Goal: Task Accomplishment & Management: Use online tool/utility

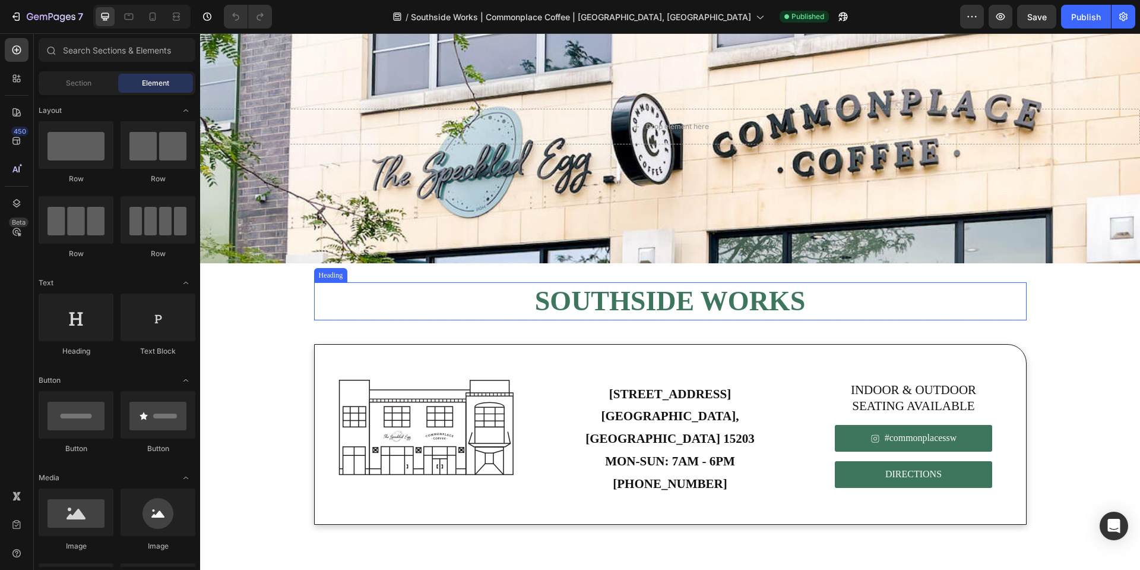
scroll to position [72, 0]
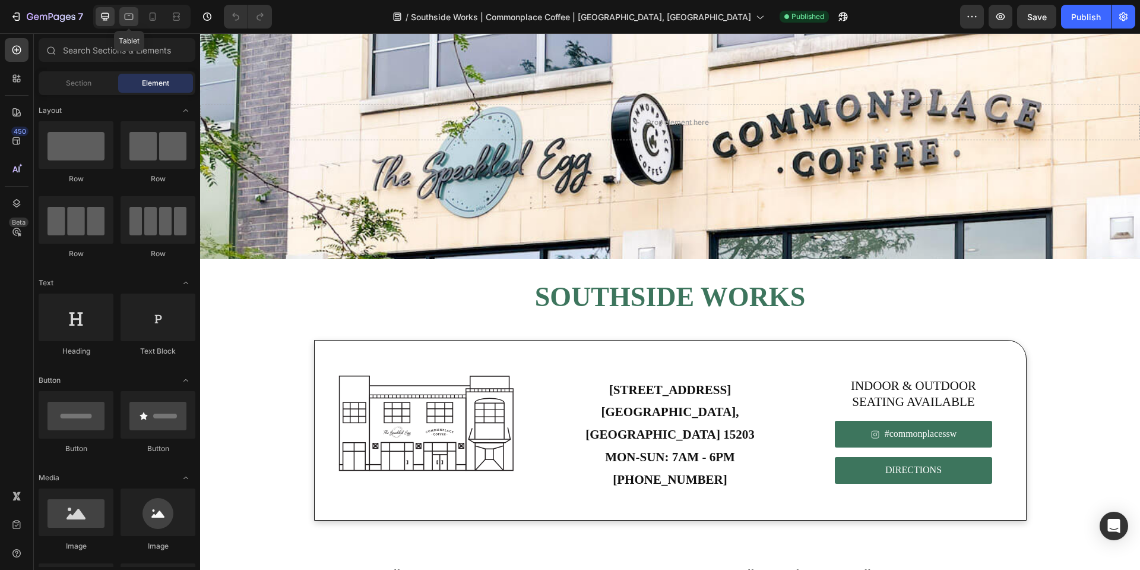
click at [126, 24] on div at bounding box center [128, 16] width 19 height 19
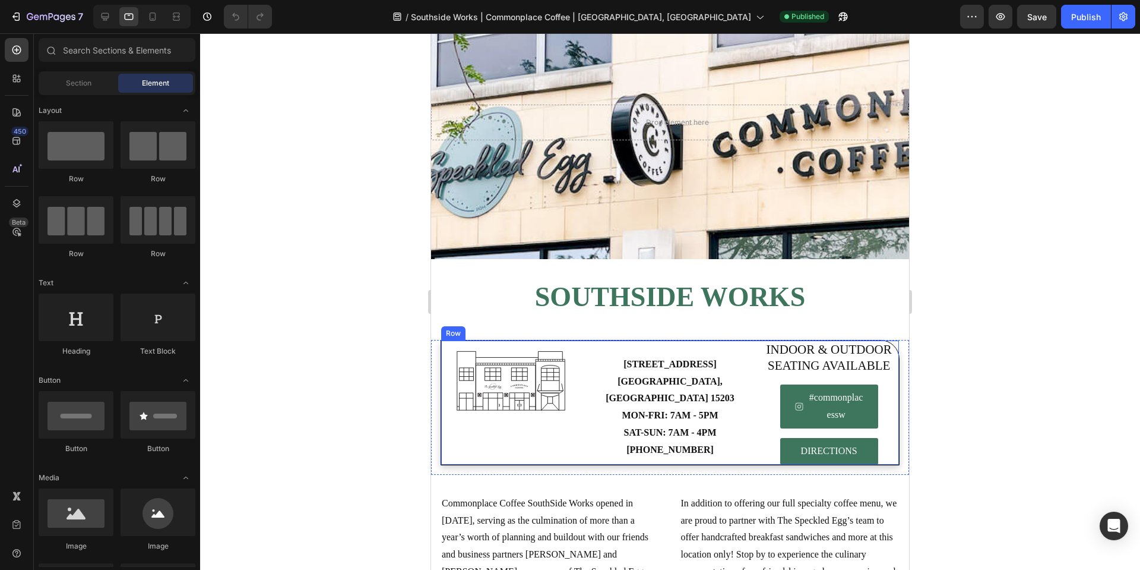
click at [687, 413] on p "[STREET_ADDRESS] MON-FRI: 7AM - 5PM SAT-SUN: 7AM - 4PM [PHONE_NUMBER]​" at bounding box center [671, 407] width 138 height 103
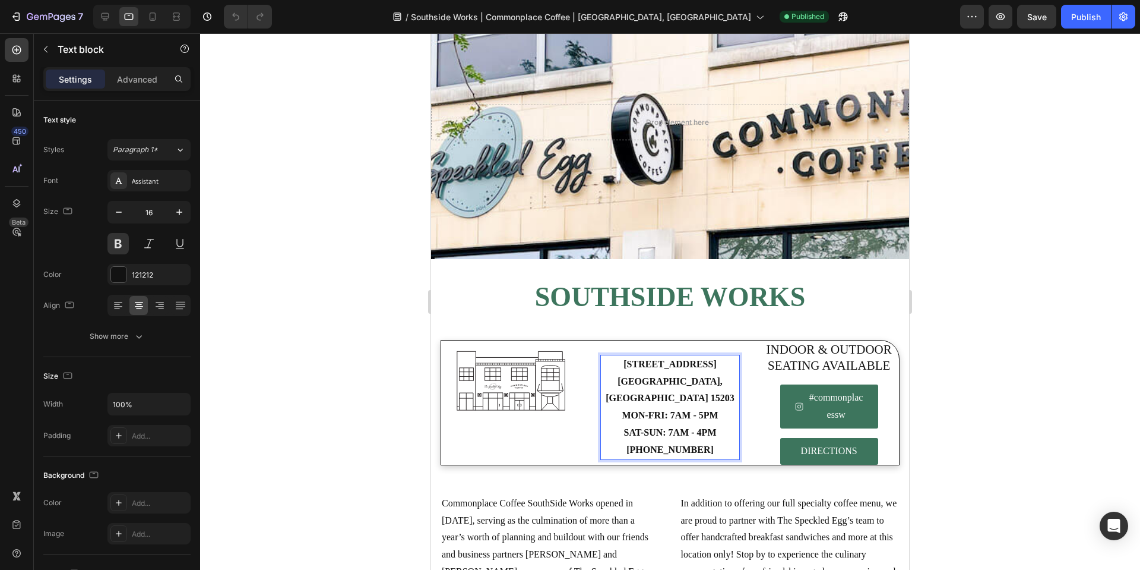
click at [701, 420] on strong "MON-FRI: 7AM - 5PM" at bounding box center [670, 415] width 96 height 10
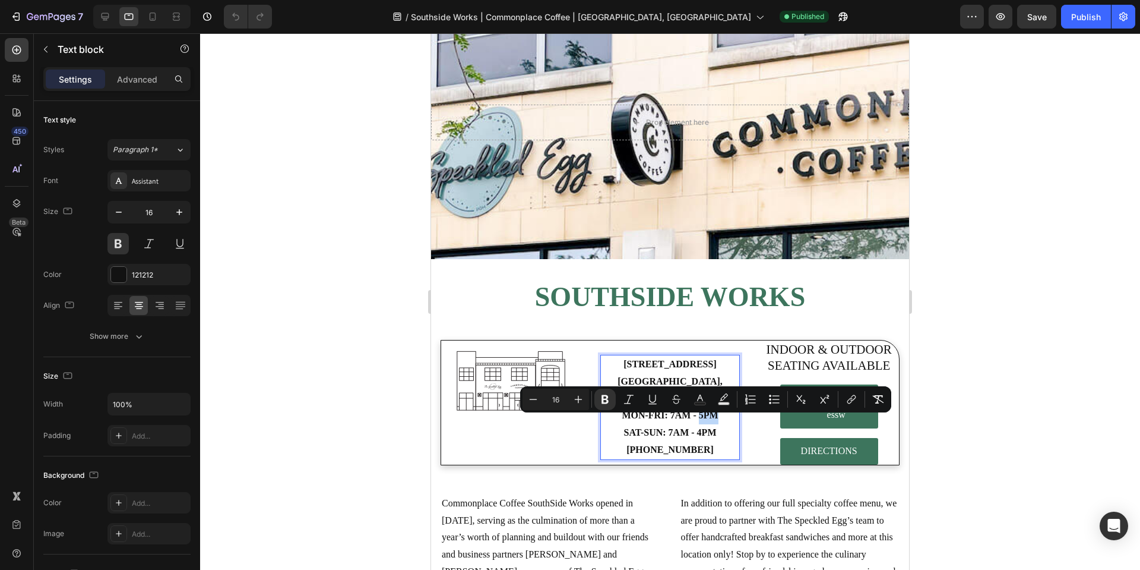
click at [701, 420] on strong "MON-FRI: 7AM - 5PM" at bounding box center [670, 415] width 96 height 10
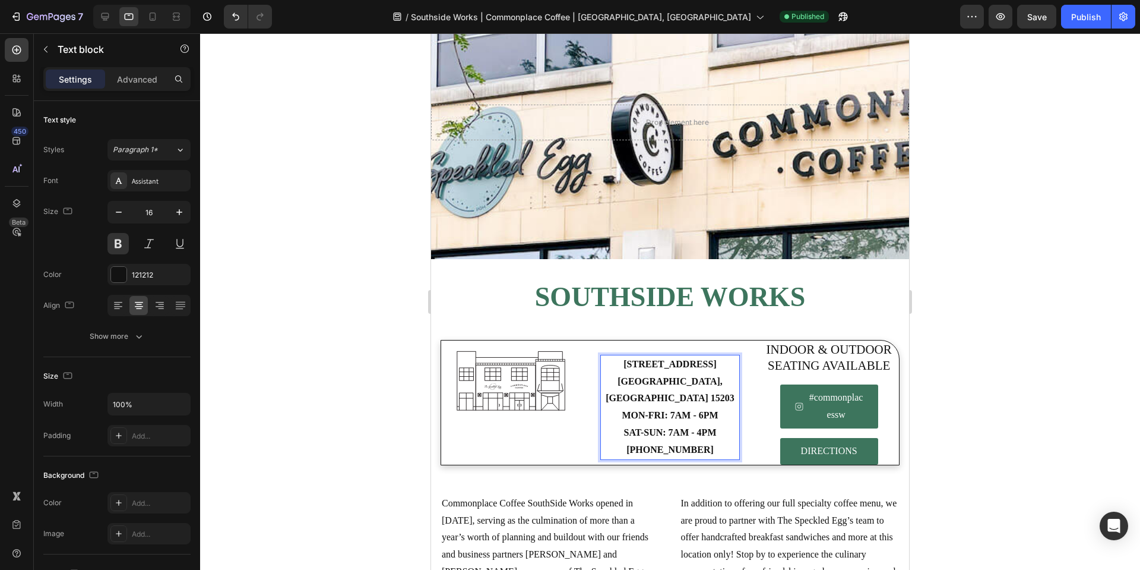
click at [700, 436] on strong "SAT-SUN: 7AM - 4PM" at bounding box center [670, 432] width 93 height 10
click at [161, 16] on div at bounding box center [152, 16] width 19 height 19
type input "14"
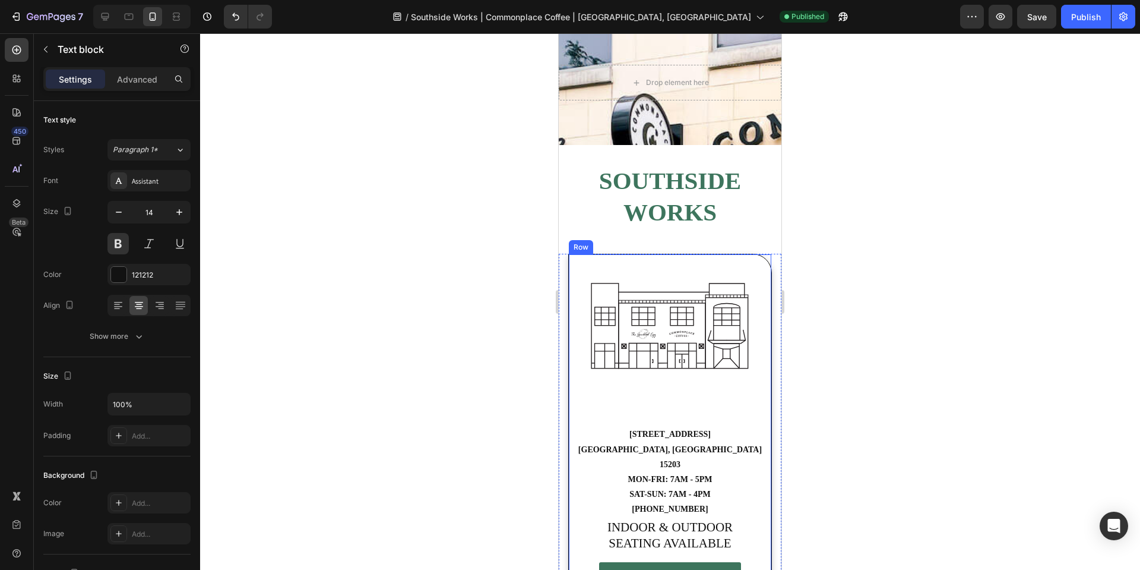
scroll to position [203, 0]
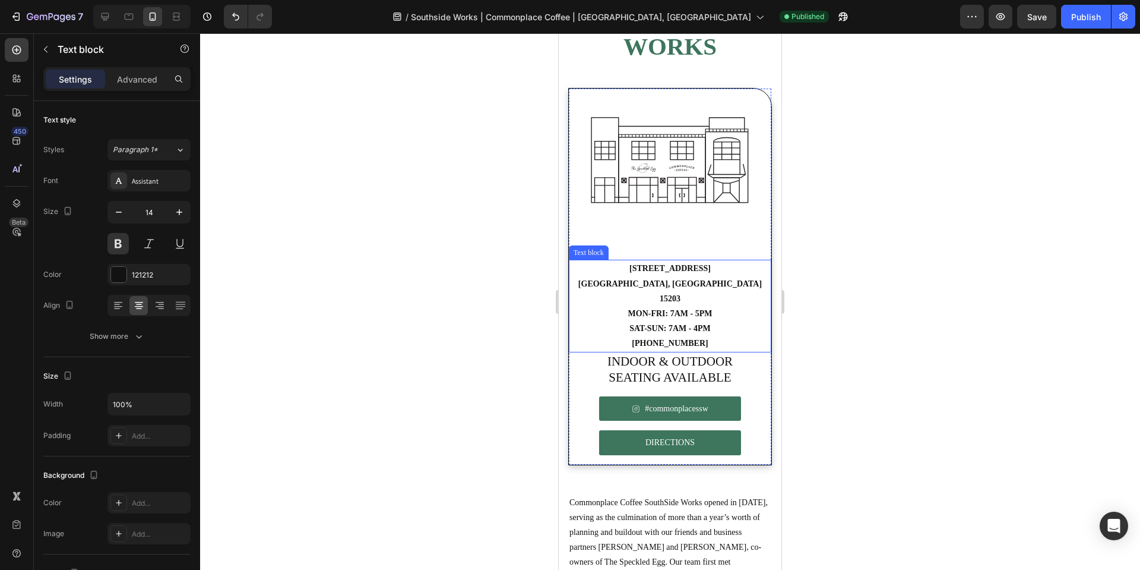
click at [692, 309] on strong "MON-FRI: 7AM - 5PM" at bounding box center [670, 313] width 84 height 9
click at [696, 309] on strong "MON-FRI: 7AM - 5PM" at bounding box center [670, 313] width 84 height 9
click at [697, 324] on strong "SAT-SUN: 7AM - 4PM" at bounding box center [670, 328] width 81 height 9
click at [859, 317] on div at bounding box center [670, 301] width 940 height 536
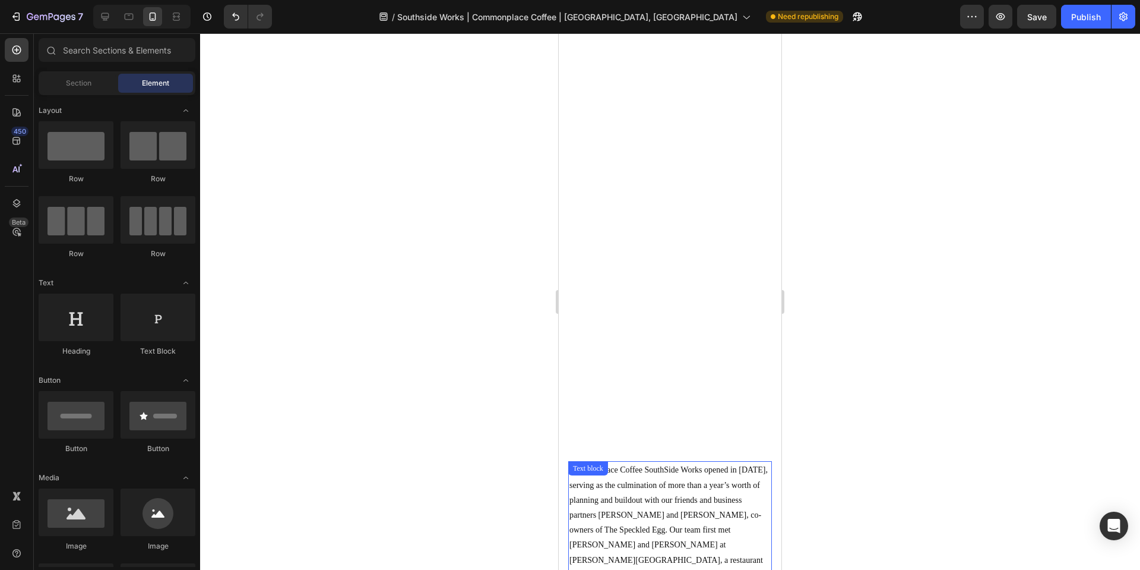
scroll to position [0, 0]
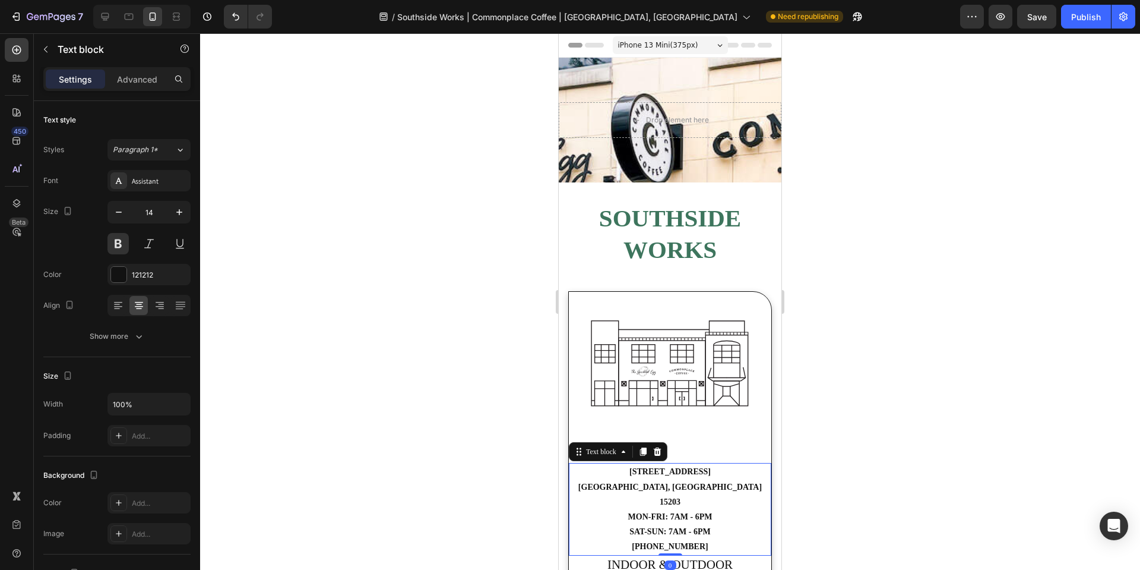
click at [636, 487] on p "[STREET_ADDRESS] MON-FRI: 7AM - 6PM SAT-SUN: 7AM - 6PM [PHONE_NUMBER]​" at bounding box center [670, 509] width 200 height 90
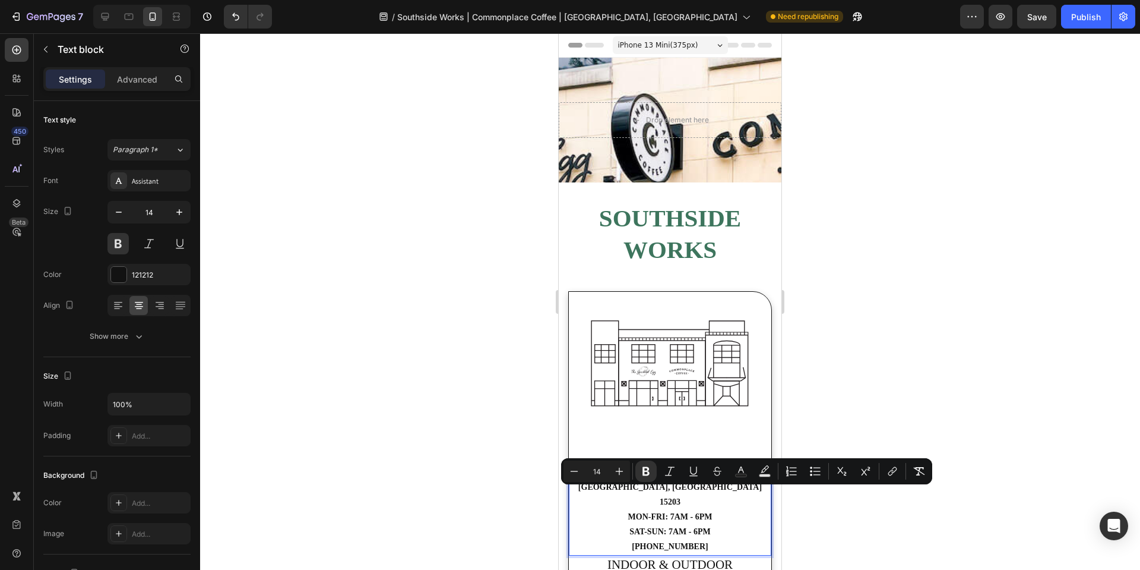
click at [652, 512] on strong "MON-FRI: 7AM - 6PM" at bounding box center [670, 516] width 84 height 9
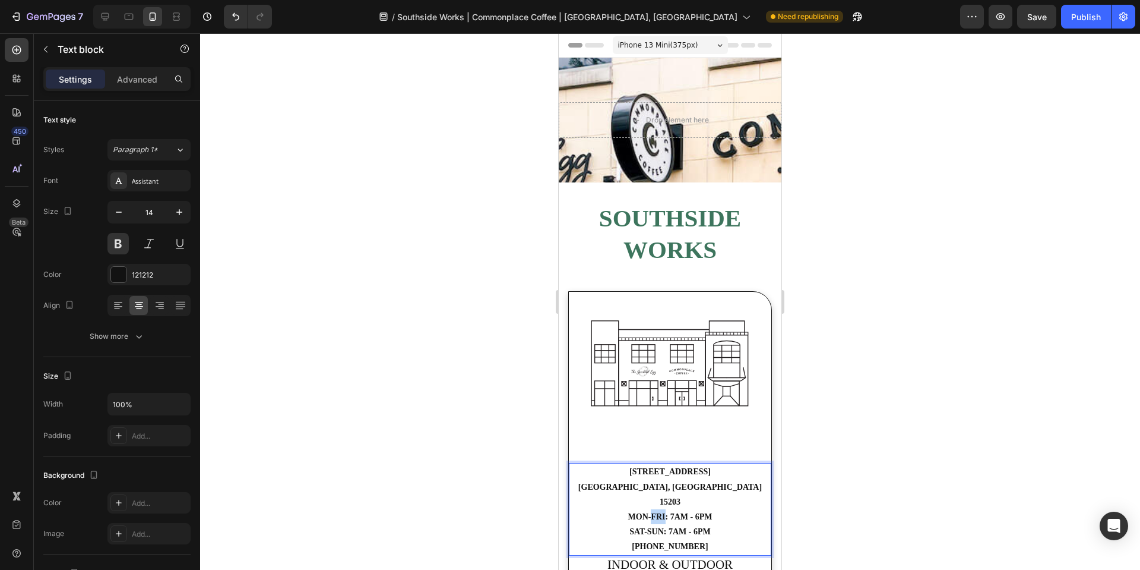
click at [652, 512] on strong "MON-FRI: 7AM - 6PM" at bounding box center [670, 516] width 84 height 9
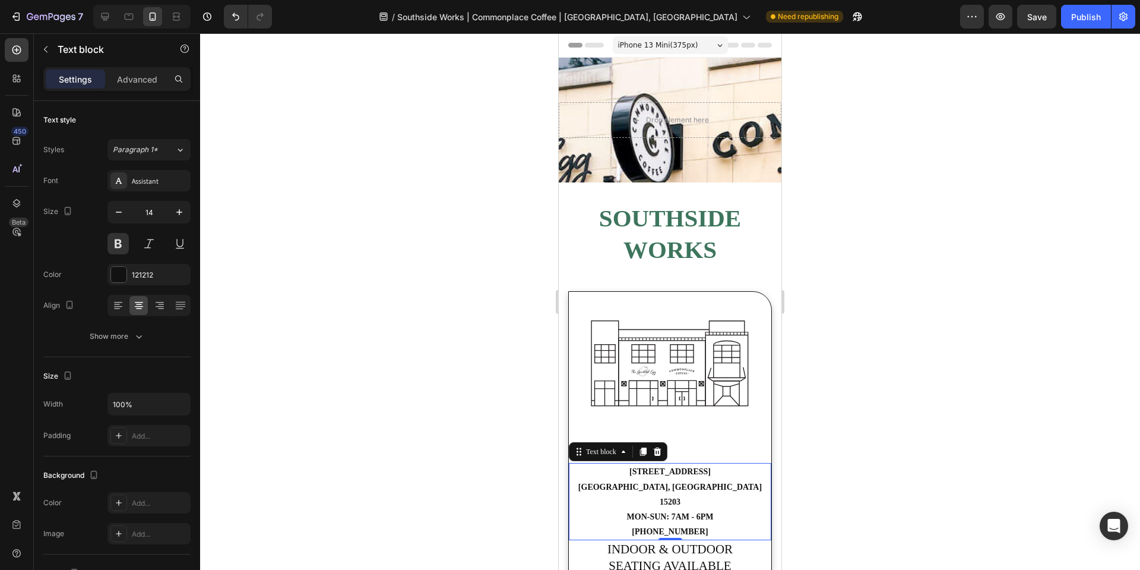
click at [972, 102] on div at bounding box center [670, 301] width 940 height 536
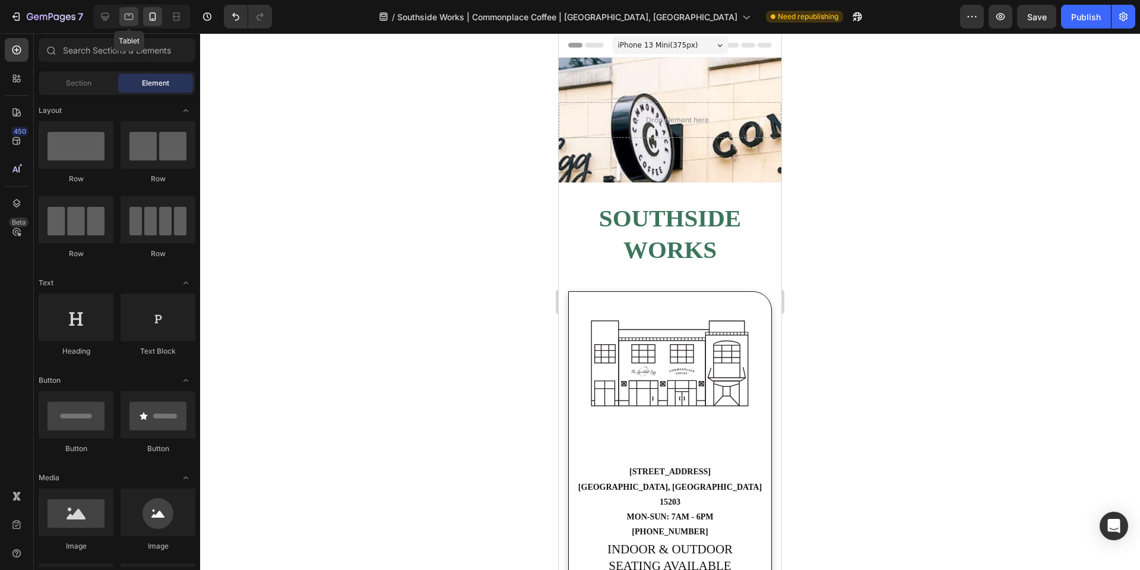
click at [132, 21] on icon at bounding box center [129, 17] width 12 height 12
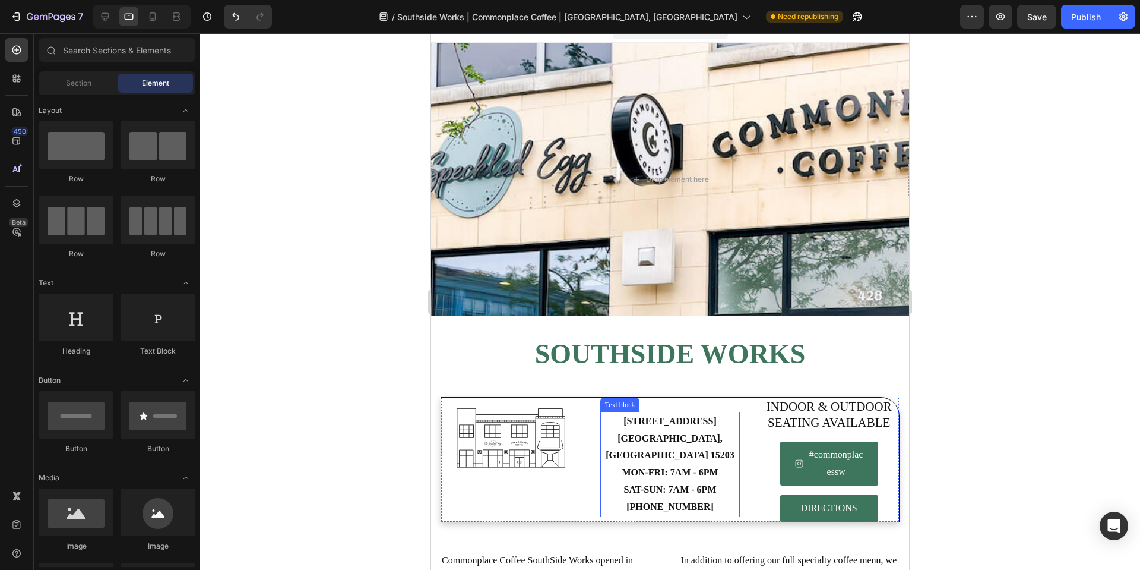
scroll to position [73, 0]
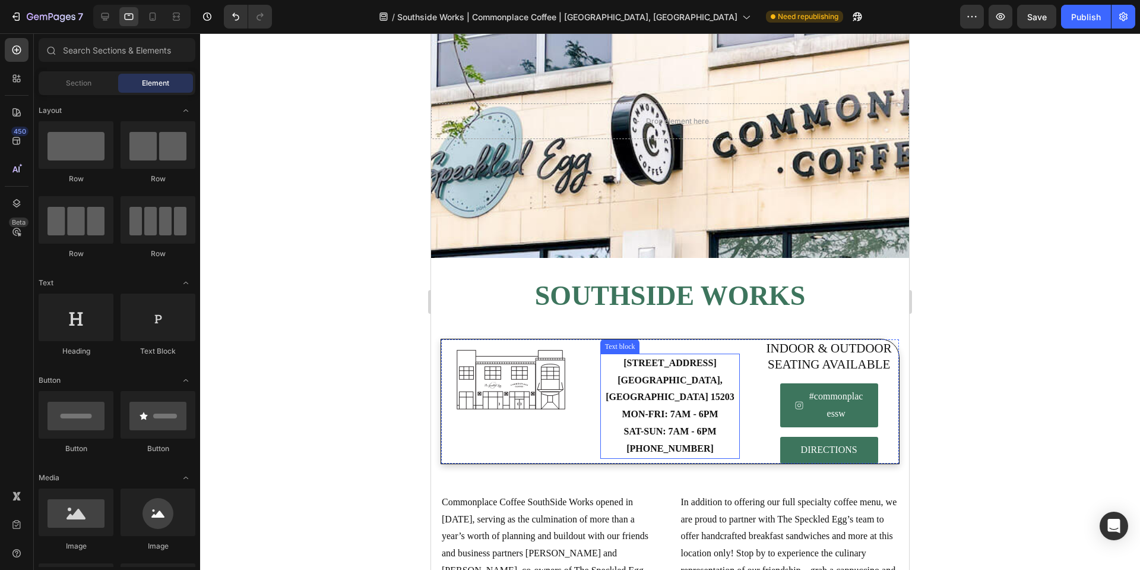
click at [653, 436] on strong "SAT-SUN: 7AM - 6PM" at bounding box center [670, 431] width 93 height 10
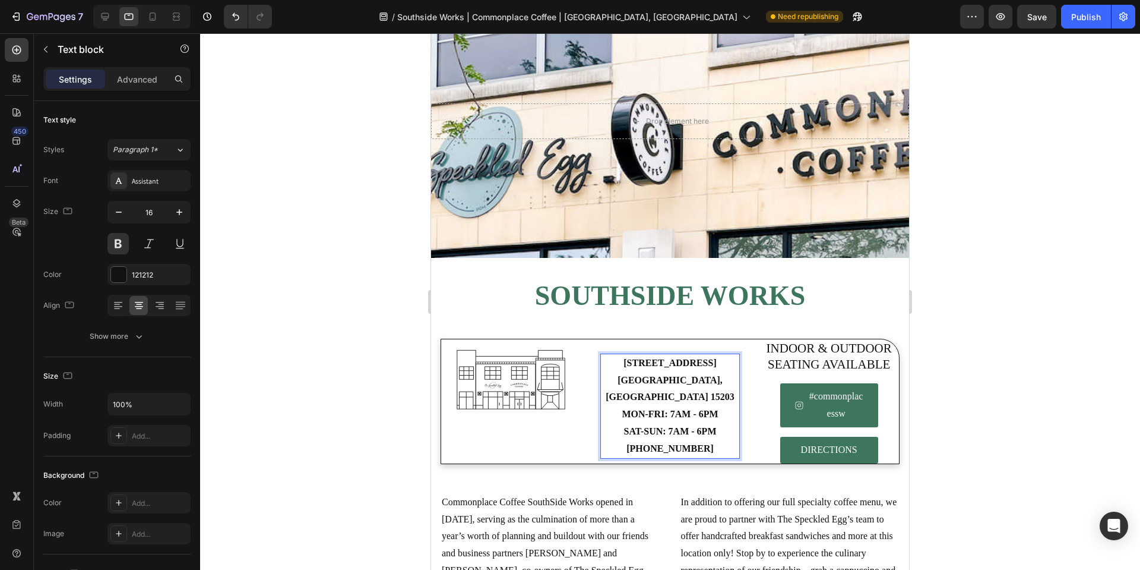
click at [647, 419] on strong "MON-FRI: 7AM - 6PM" at bounding box center [670, 414] width 96 height 10
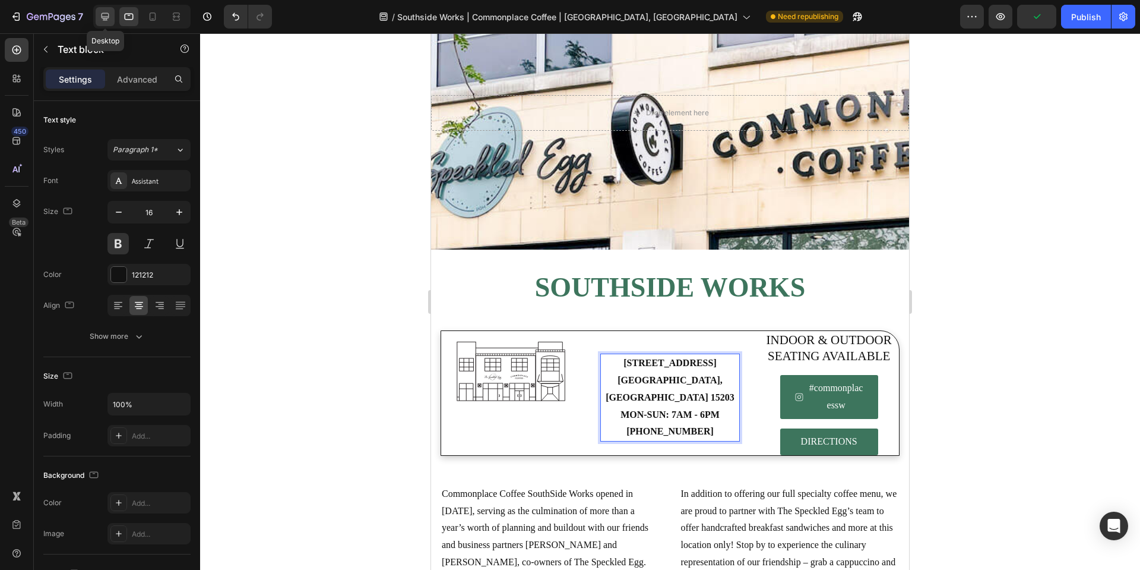
click at [112, 18] on div at bounding box center [105, 16] width 19 height 19
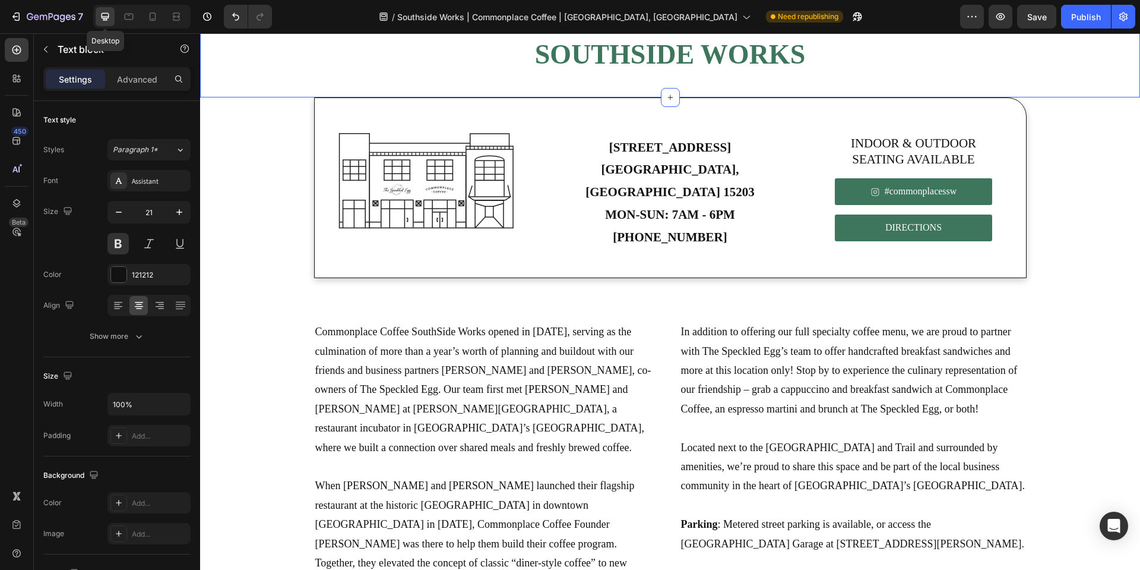
scroll to position [313, 0]
click at [137, 18] on div at bounding box center [128, 16] width 19 height 19
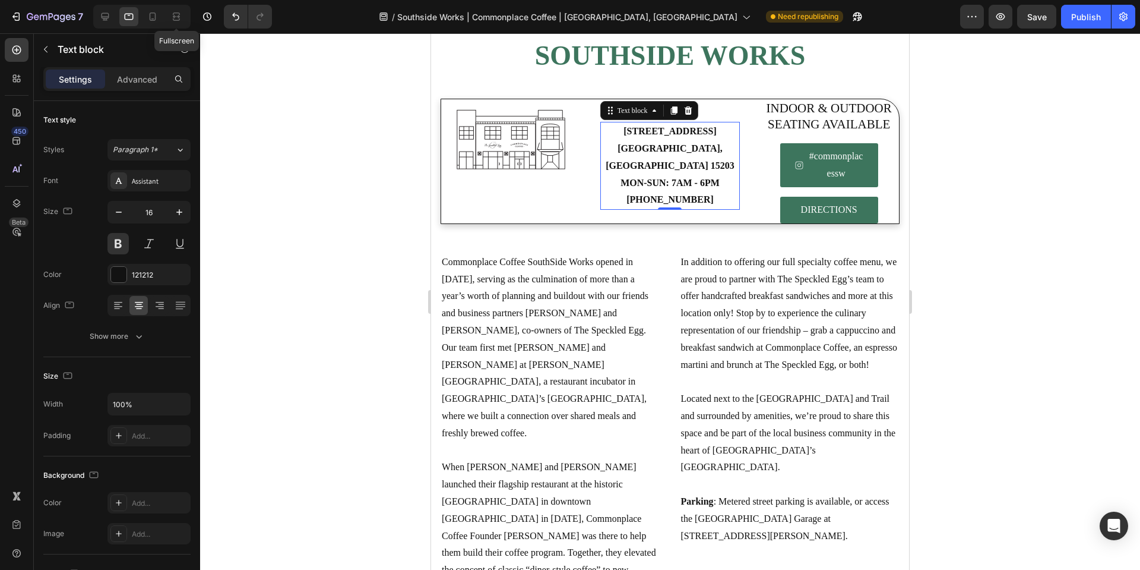
drag, startPoint x: 169, startPoint y: 20, endPoint x: 163, endPoint y: 20, distance: 6.0
click at [167, 20] on div at bounding box center [176, 16] width 19 height 19
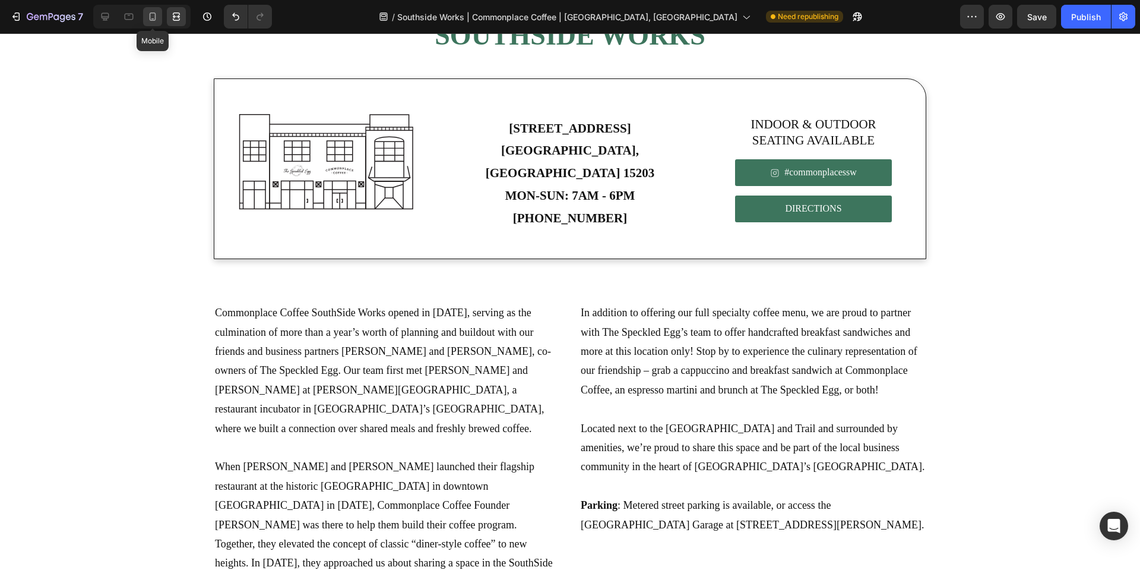
click at [156, 20] on icon at bounding box center [153, 17] width 12 height 12
type input "14"
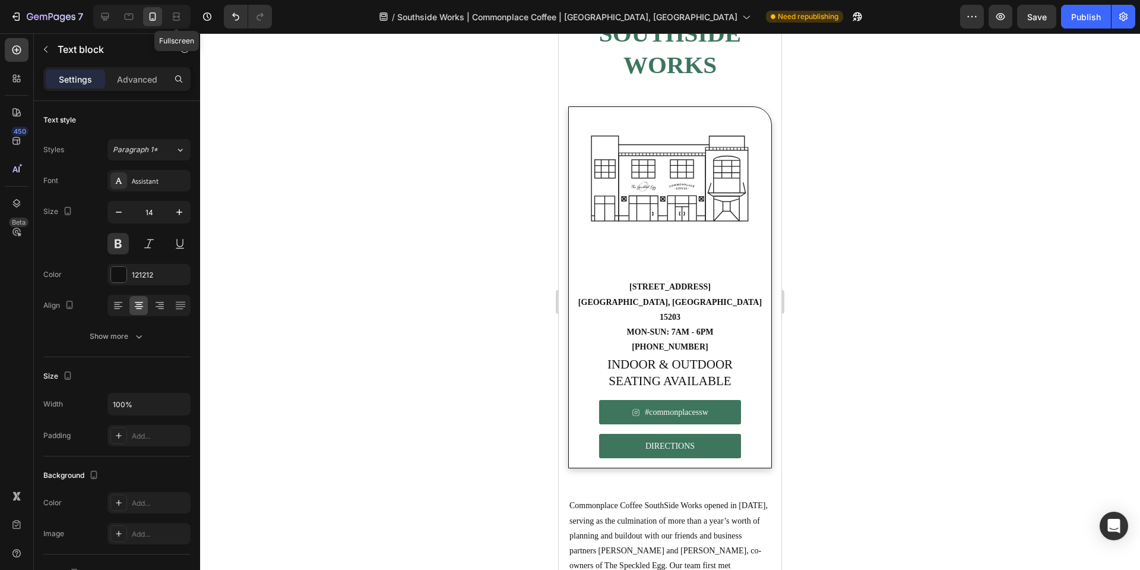
scroll to position [143, 0]
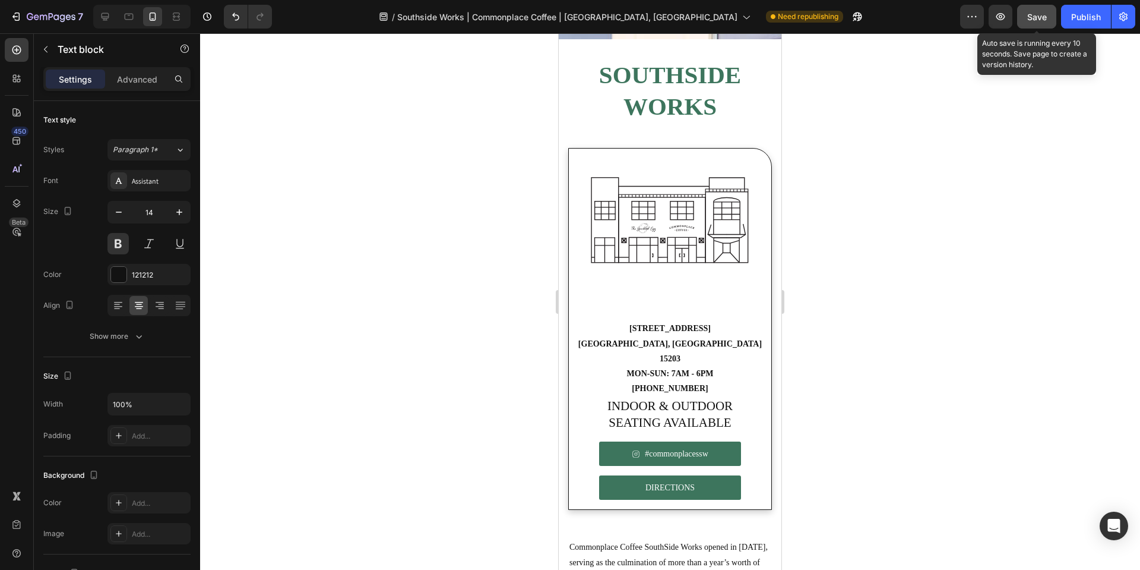
click at [1038, 20] on span "Save" at bounding box center [1038, 17] width 20 height 10
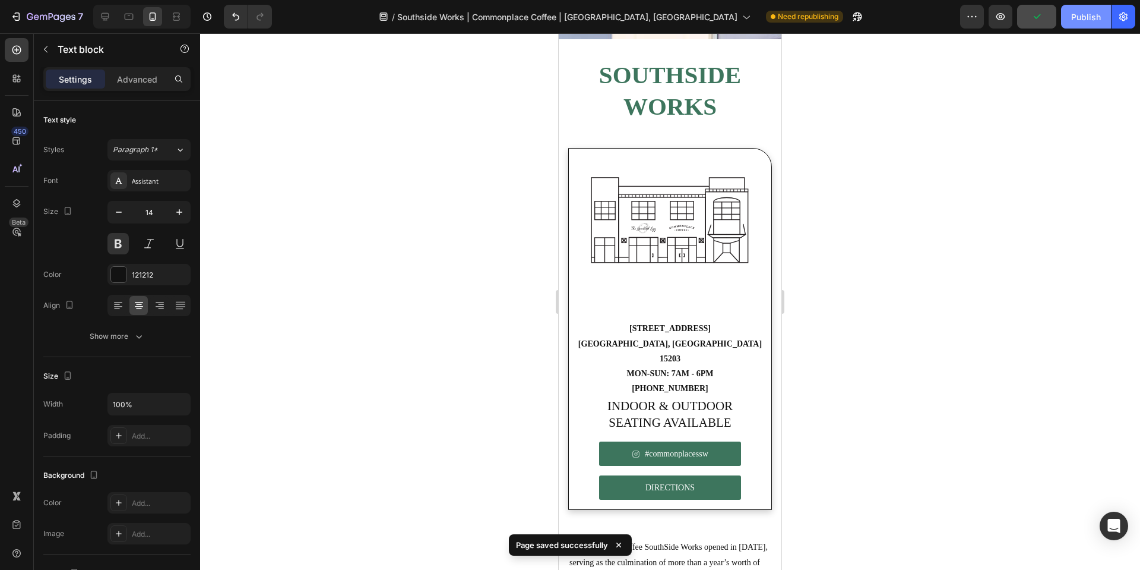
click at [1079, 8] on button "Publish" at bounding box center [1086, 17] width 50 height 24
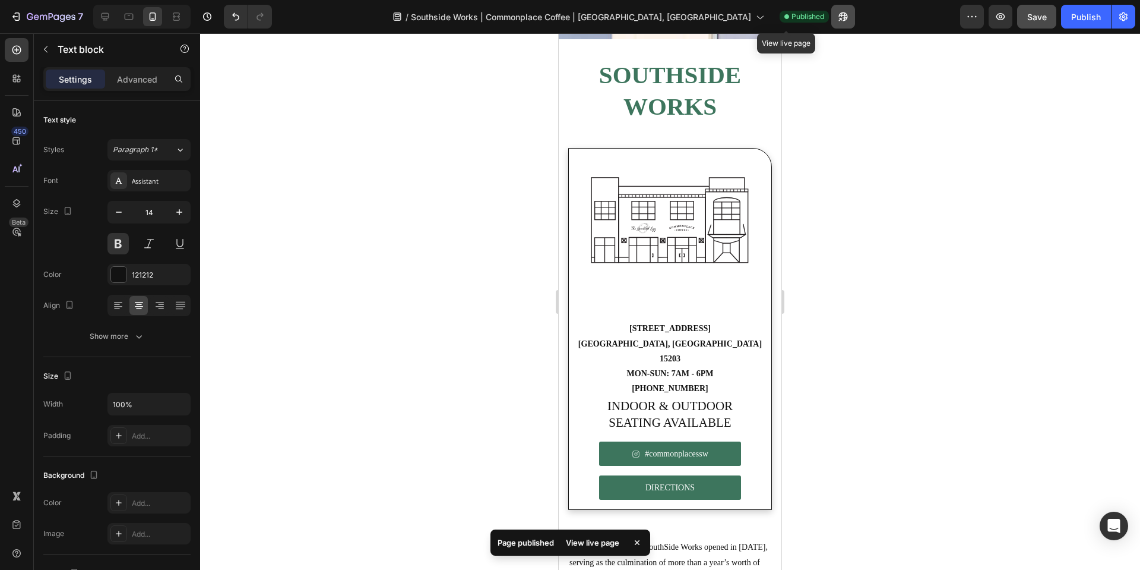
click at [837, 19] on icon "button" at bounding box center [843, 17] width 12 height 12
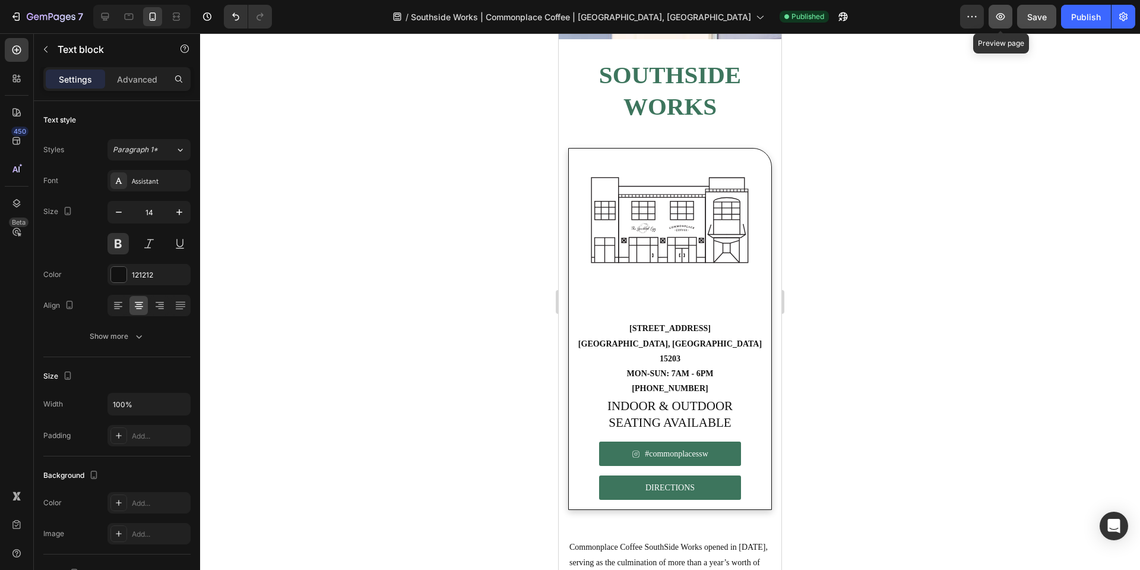
click at [1006, 17] on icon "button" at bounding box center [1001, 17] width 12 height 12
click at [428, 171] on div at bounding box center [670, 301] width 940 height 536
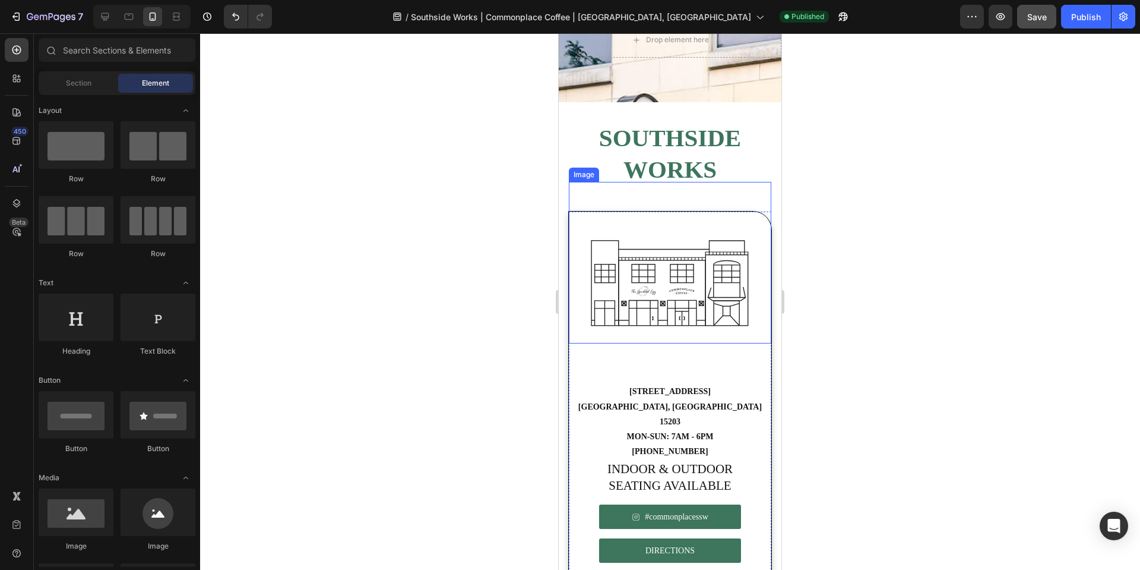
scroll to position [0, 0]
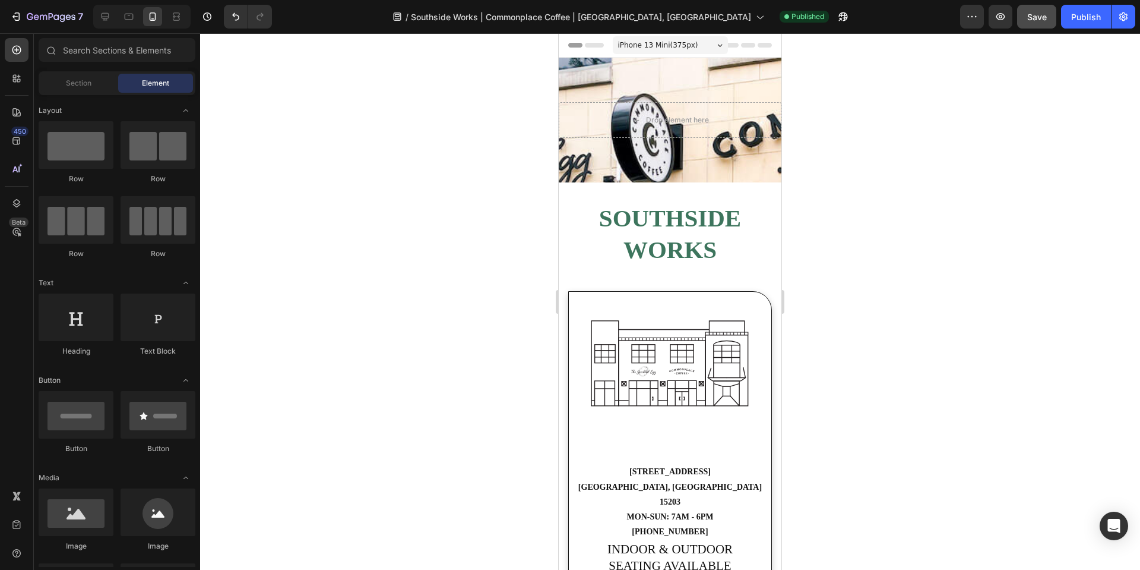
click at [351, 145] on div at bounding box center [670, 301] width 940 height 536
